Goal: Task Accomplishment & Management: Use online tool/utility

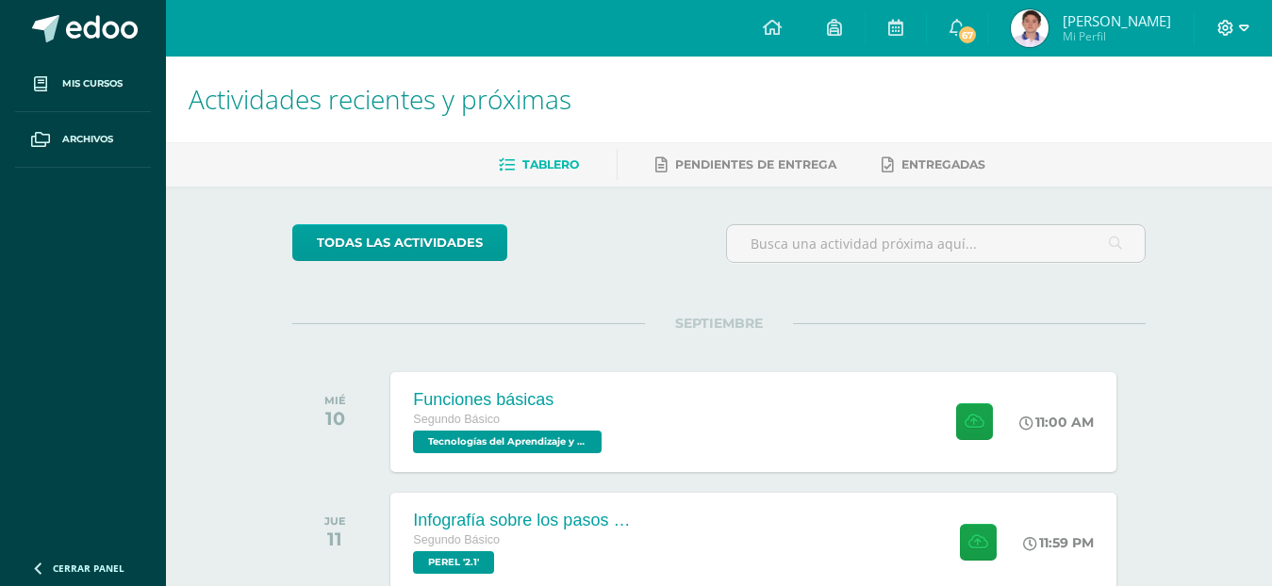
click at [1220, 26] on icon at bounding box center [1226, 28] width 16 height 16
click at [1195, 120] on span "Cerrar sesión" at bounding box center [1185, 129] width 85 height 18
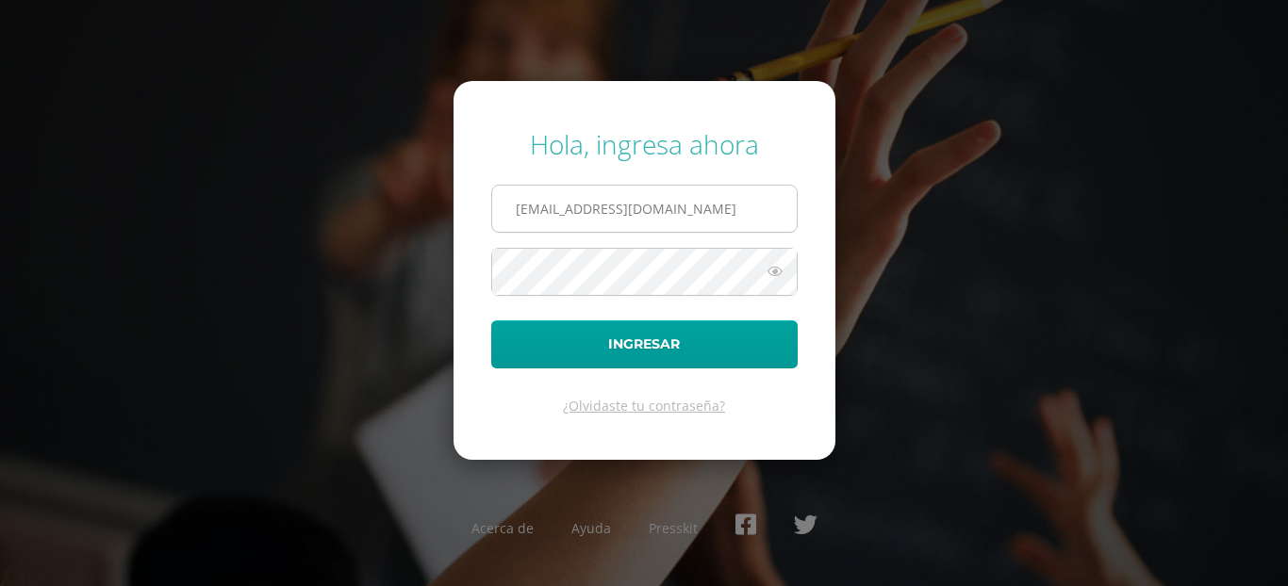
click at [709, 217] on input "23191@lasallechiquimula.edu.gt" at bounding box center [644, 209] width 305 height 46
drag, startPoint x: 709, startPoint y: 217, endPoint x: 623, endPoint y: 213, distance: 85.9
click at [602, 222] on input "23191@lasallechiquimula.edu.gt" at bounding box center [644, 209] width 305 height 46
click at [548, 211] on input "23191@" at bounding box center [644, 209] width 305 height 46
click at [527, 216] on input "21@" at bounding box center [644, 209] width 305 height 46
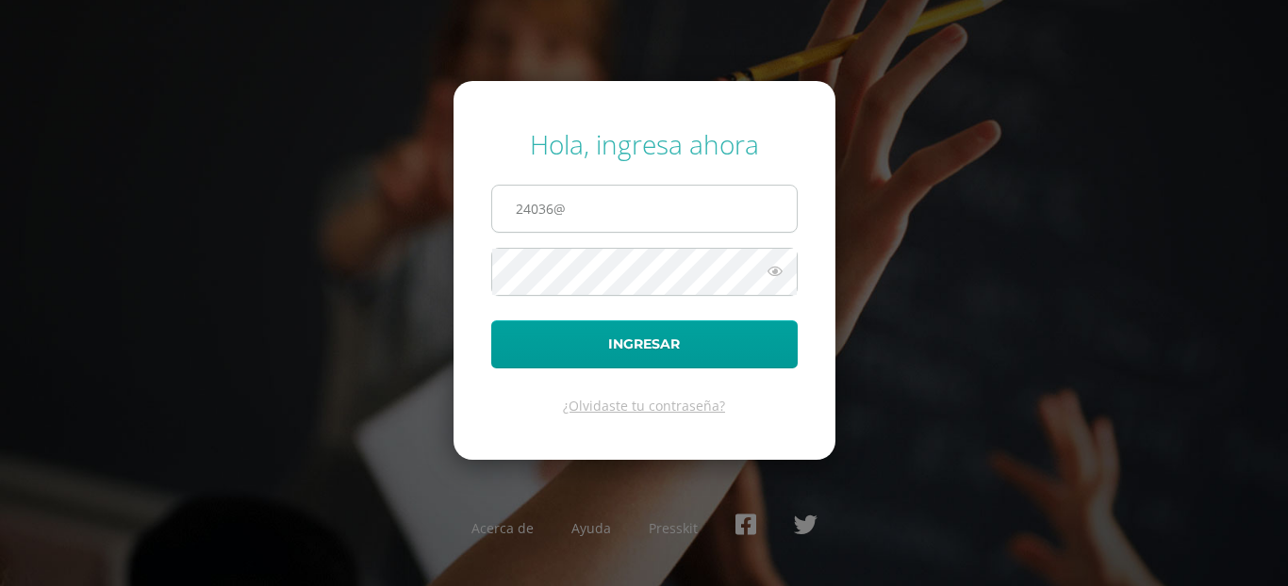
click at [604, 211] on input "24036@" at bounding box center [644, 209] width 305 height 46
type input "24036@lasallechiquimula.edu.gt"
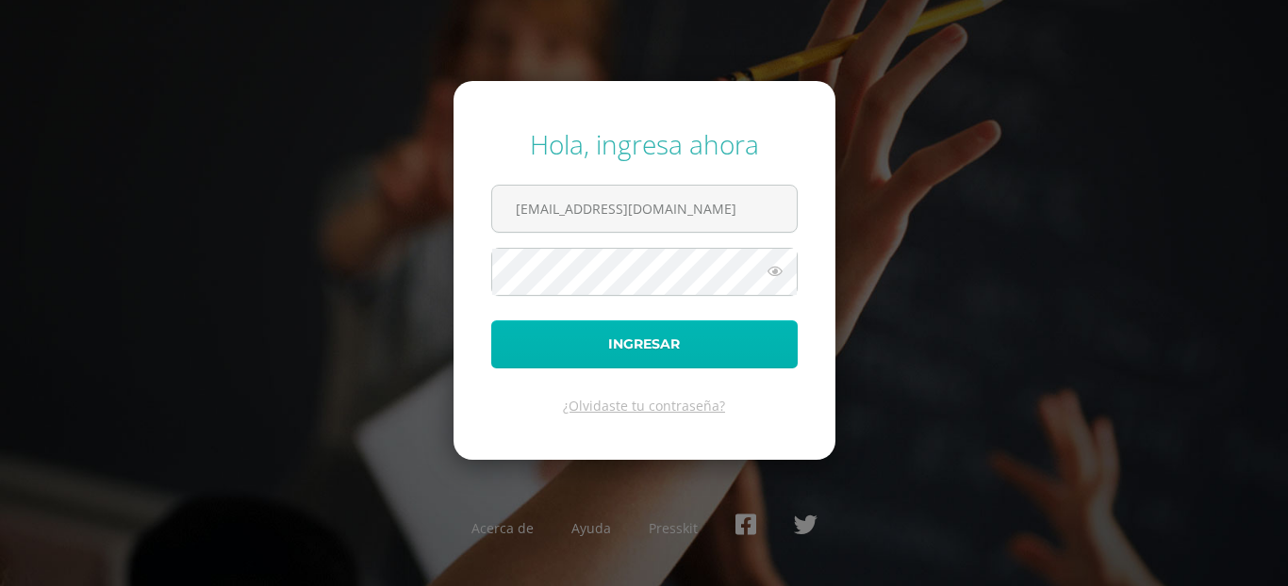
click at [563, 328] on button "Ingresar" at bounding box center [644, 345] width 306 height 48
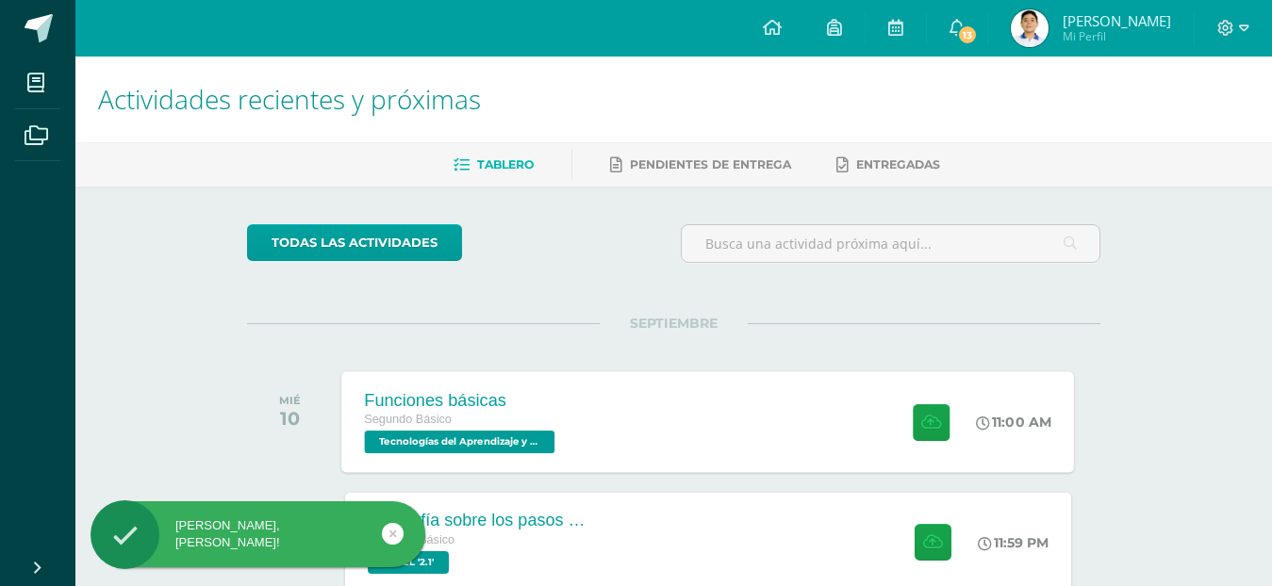
click at [766, 409] on div "Funciones básicas Segundo Básico Tecnologías del Aprendizaje y la Comunicación …" at bounding box center [708, 421] width 733 height 101
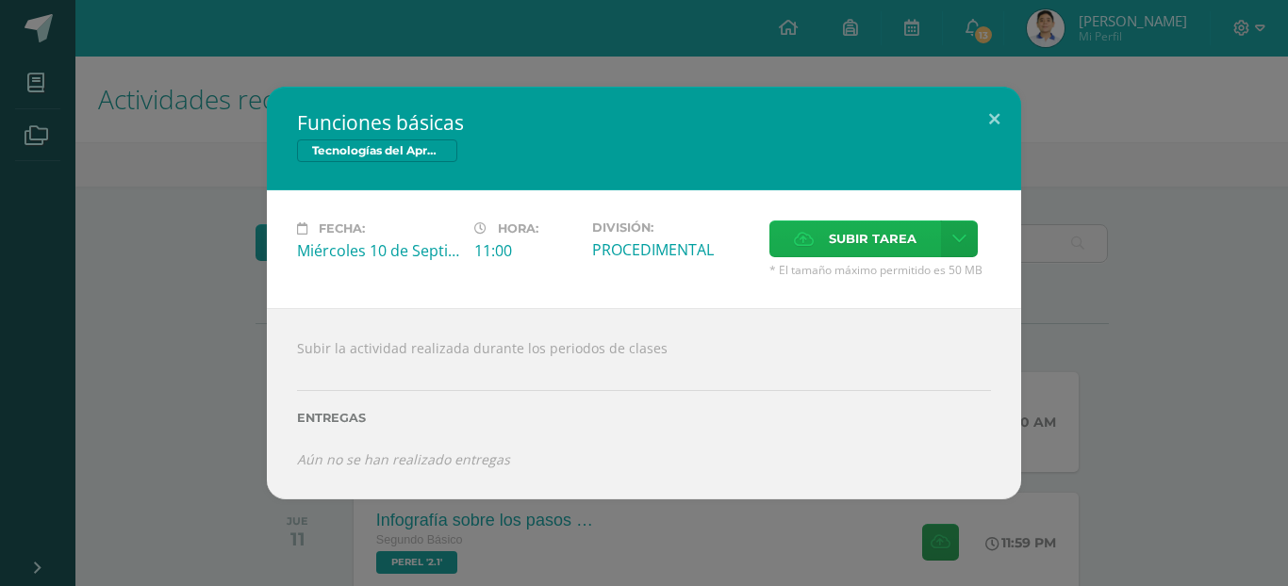
click at [791, 242] on label "Subir tarea" at bounding box center [855, 239] width 172 height 37
click at [0, 0] on input "Subir tarea" at bounding box center [0, 0] width 0 height 0
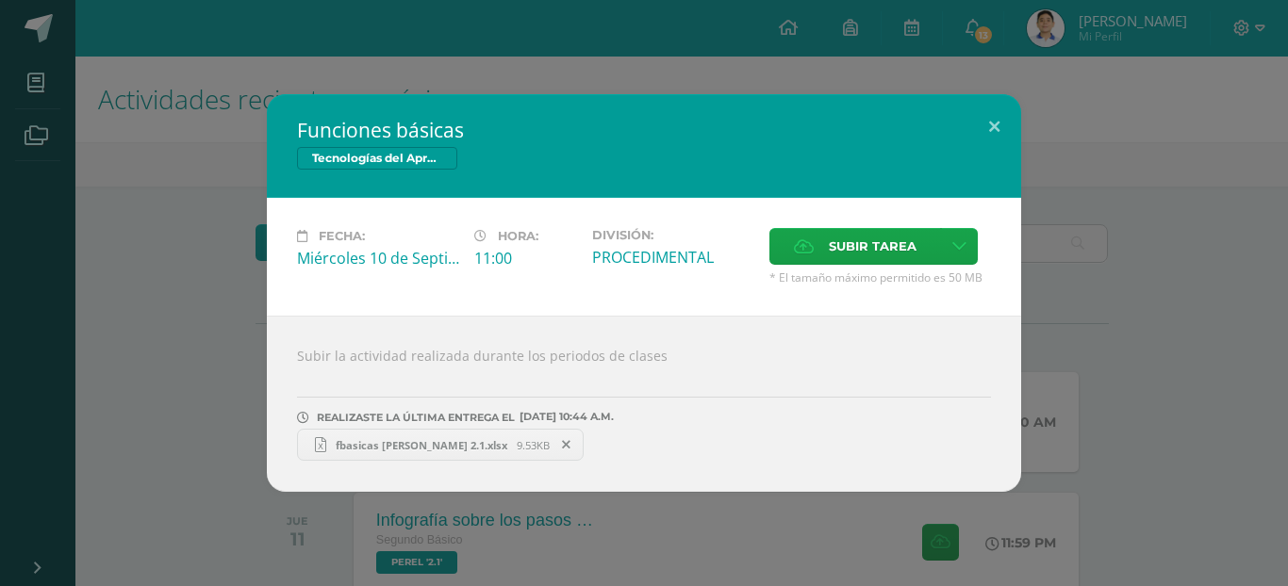
click at [448, 444] on span "fbasicas jonatha lemus 2.1.xlsx" at bounding box center [421, 445] width 190 height 14
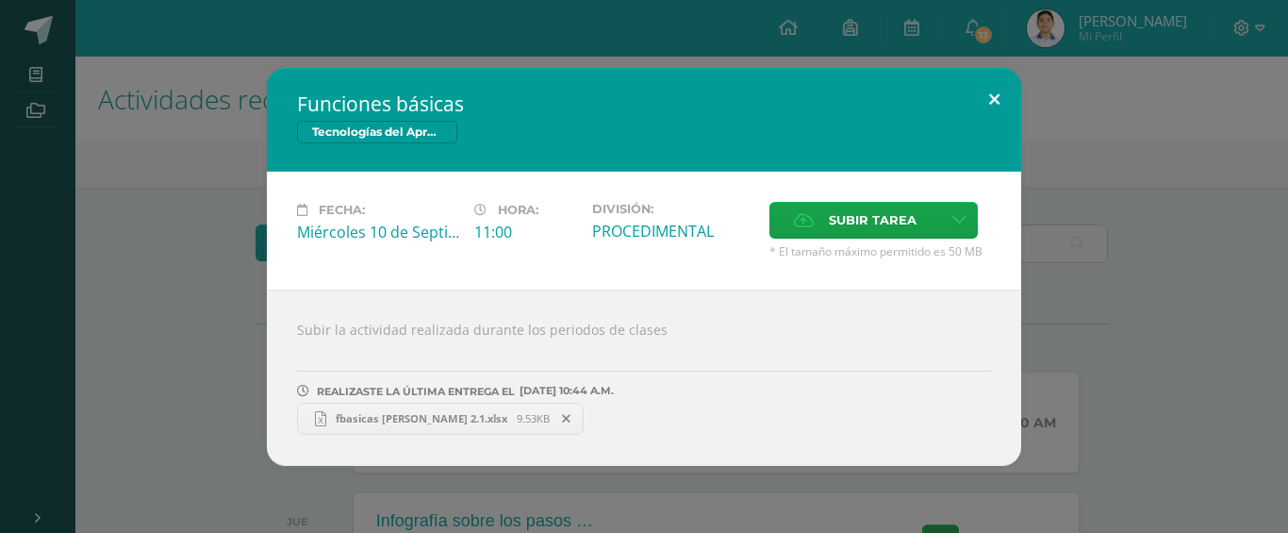
click at [981, 93] on div "Funciones básicas Tecnologías del Aprendizaje y la Comunicación Fecha: Miércole…" at bounding box center [644, 266] width 1288 height 533
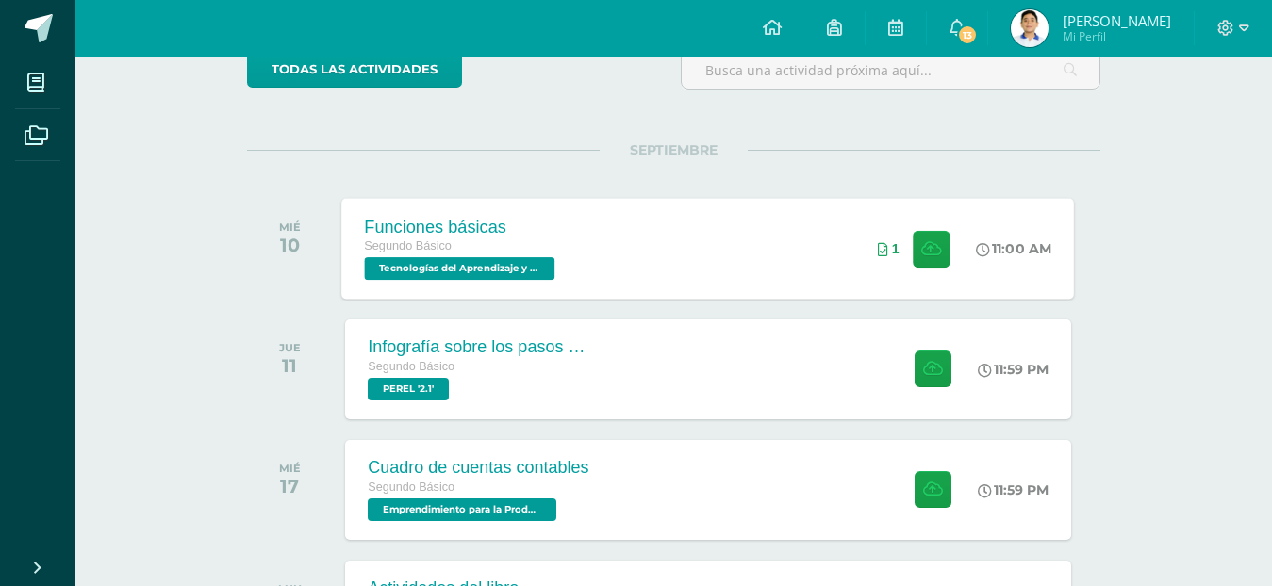
scroll to position [189, 0]
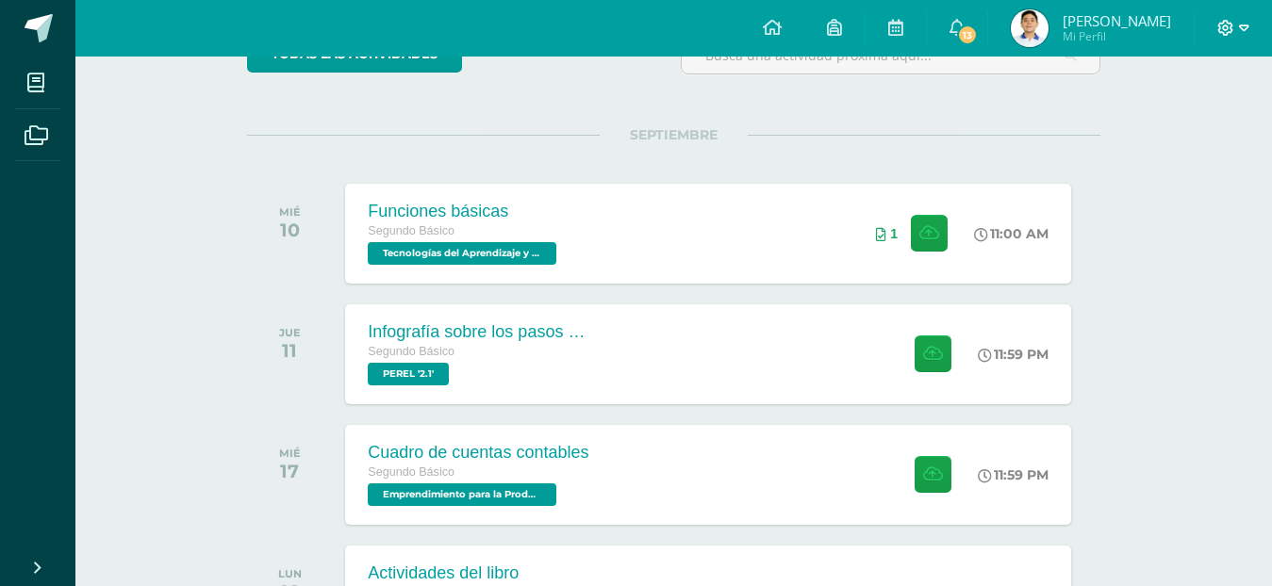
click at [1225, 20] on icon at bounding box center [1225, 28] width 17 height 17
click at [1151, 136] on span "Cerrar sesión" at bounding box center [1185, 129] width 85 height 18
